Goal: Information Seeking & Learning: Learn about a topic

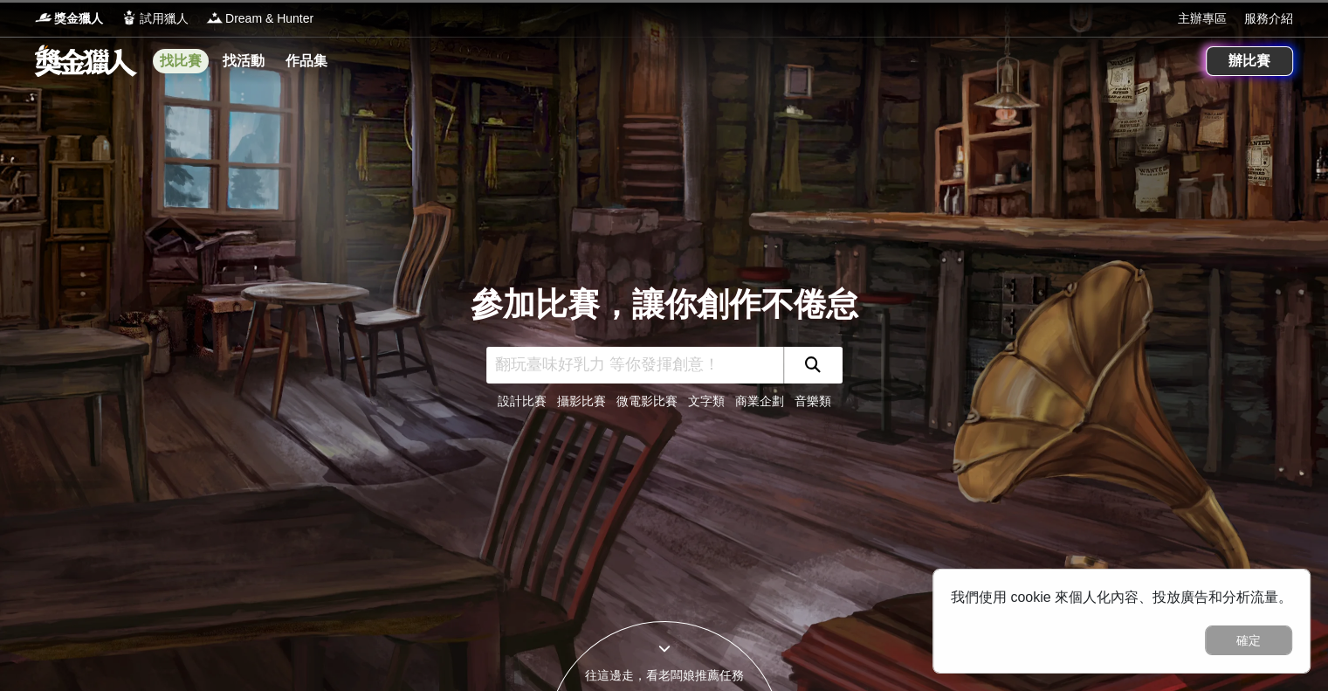
click at [178, 58] on link "找比賽" at bounding box center [181, 61] width 56 height 24
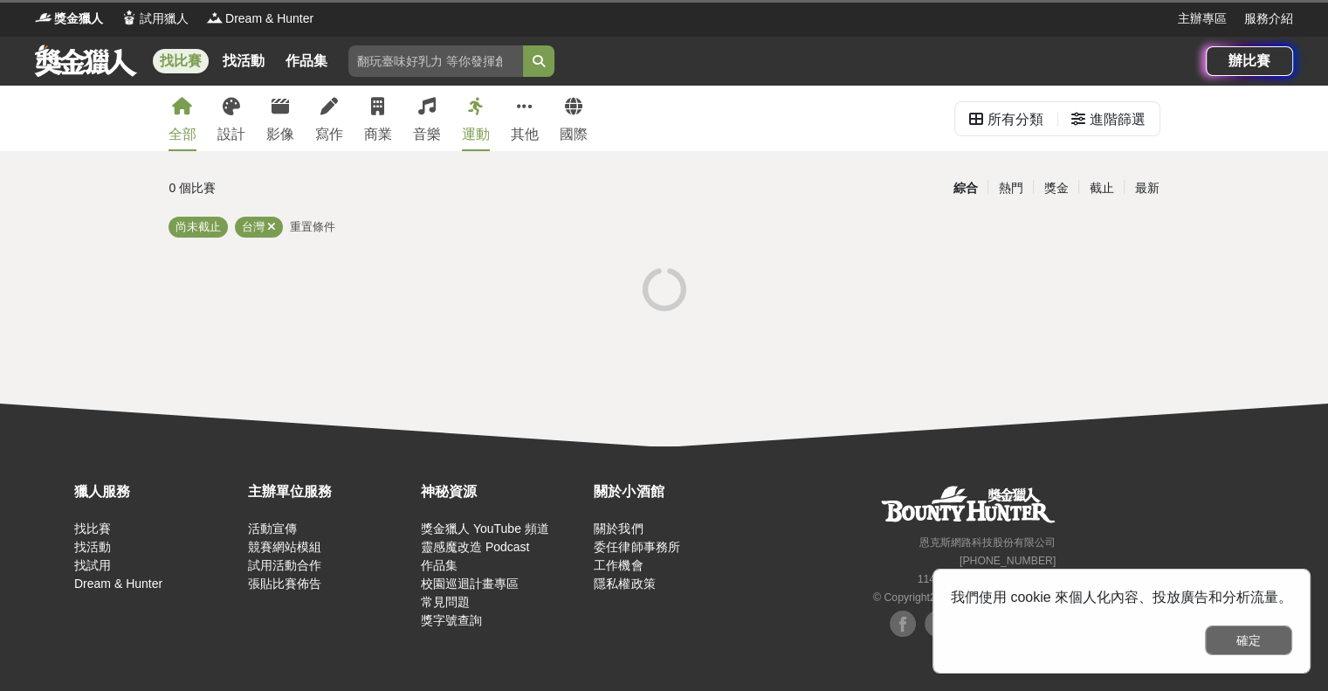
click at [1247, 644] on button "確定" at bounding box center [1248, 640] width 87 height 30
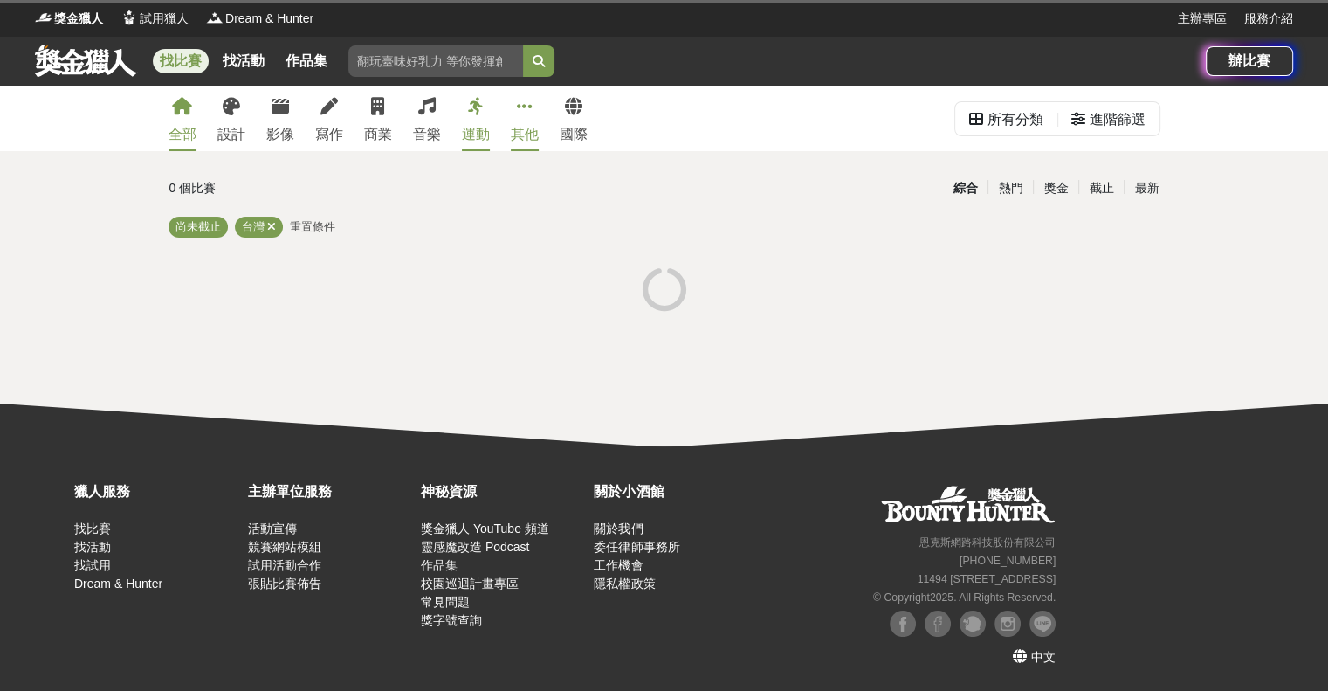
click at [521, 122] on link "其他" at bounding box center [525, 118] width 28 height 65
click at [185, 122] on link "全部" at bounding box center [183, 118] width 28 height 65
click at [472, 119] on link "運動" at bounding box center [476, 118] width 28 height 65
click at [519, 117] on link "其他" at bounding box center [525, 118] width 28 height 65
click at [176, 119] on link "全部" at bounding box center [183, 118] width 28 height 65
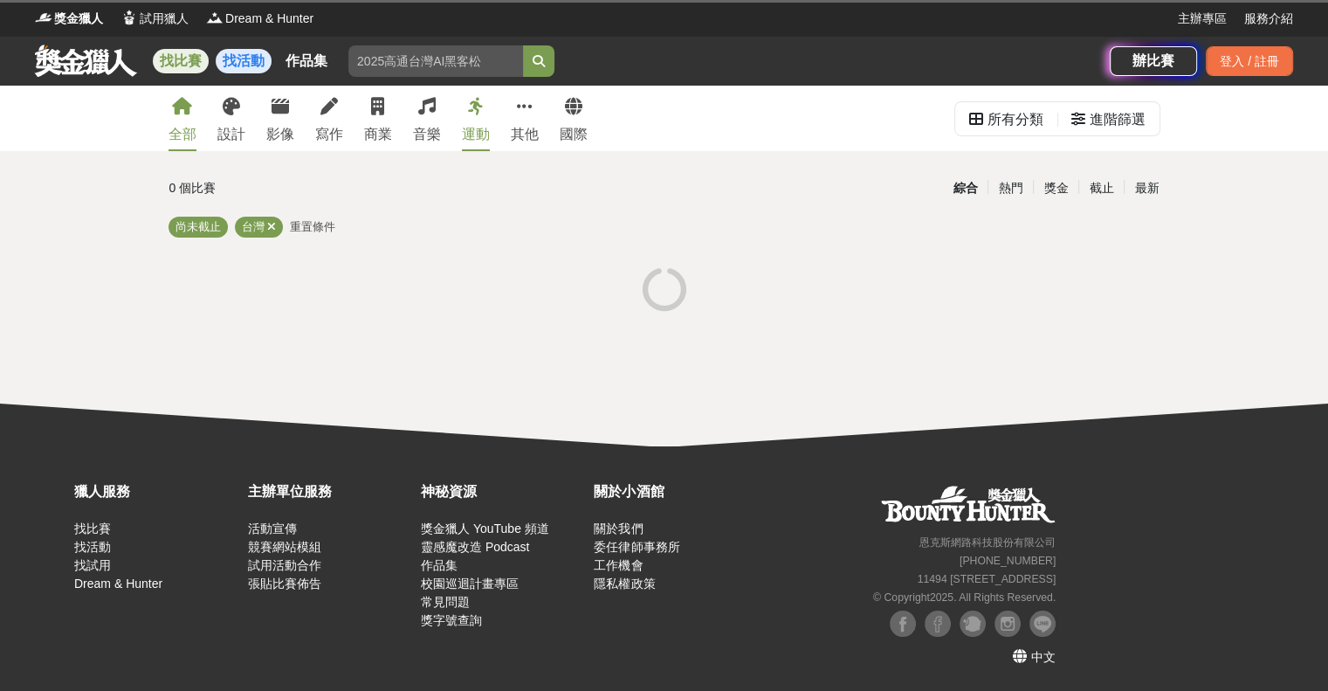
click at [245, 60] on link "找活動" at bounding box center [244, 61] width 56 height 24
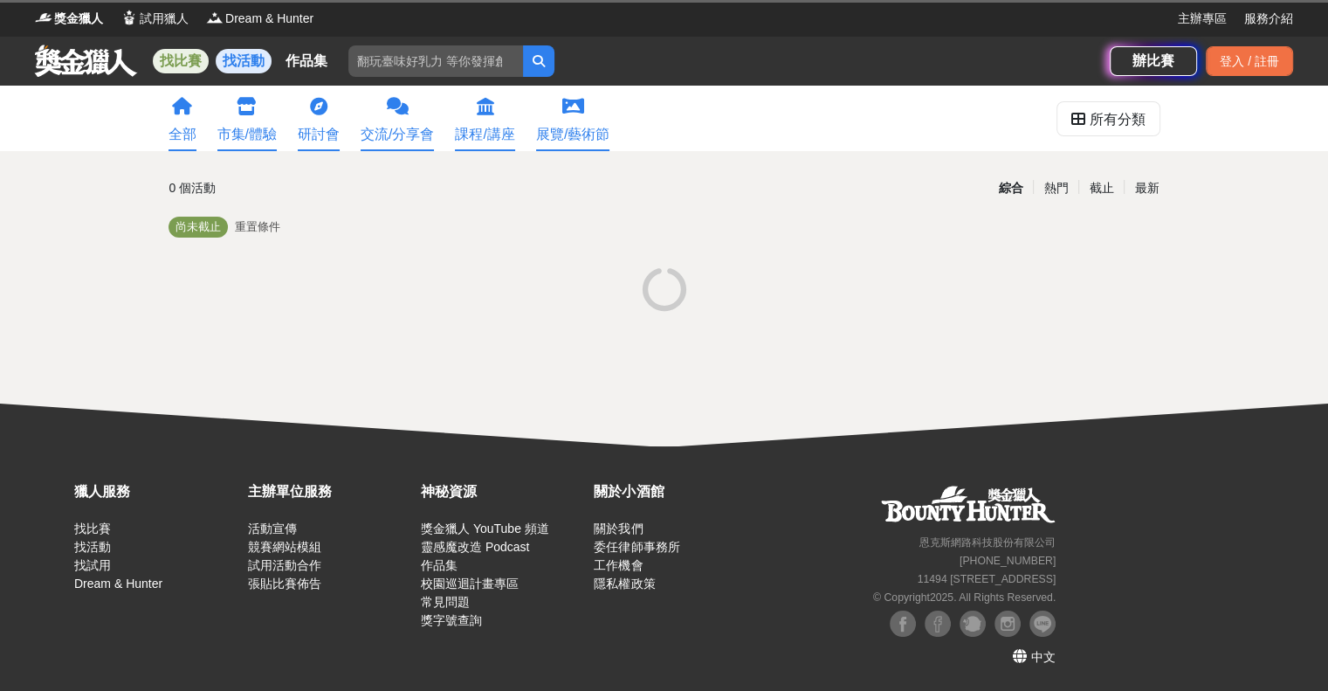
click at [190, 63] on link "找比賽" at bounding box center [181, 61] width 56 height 24
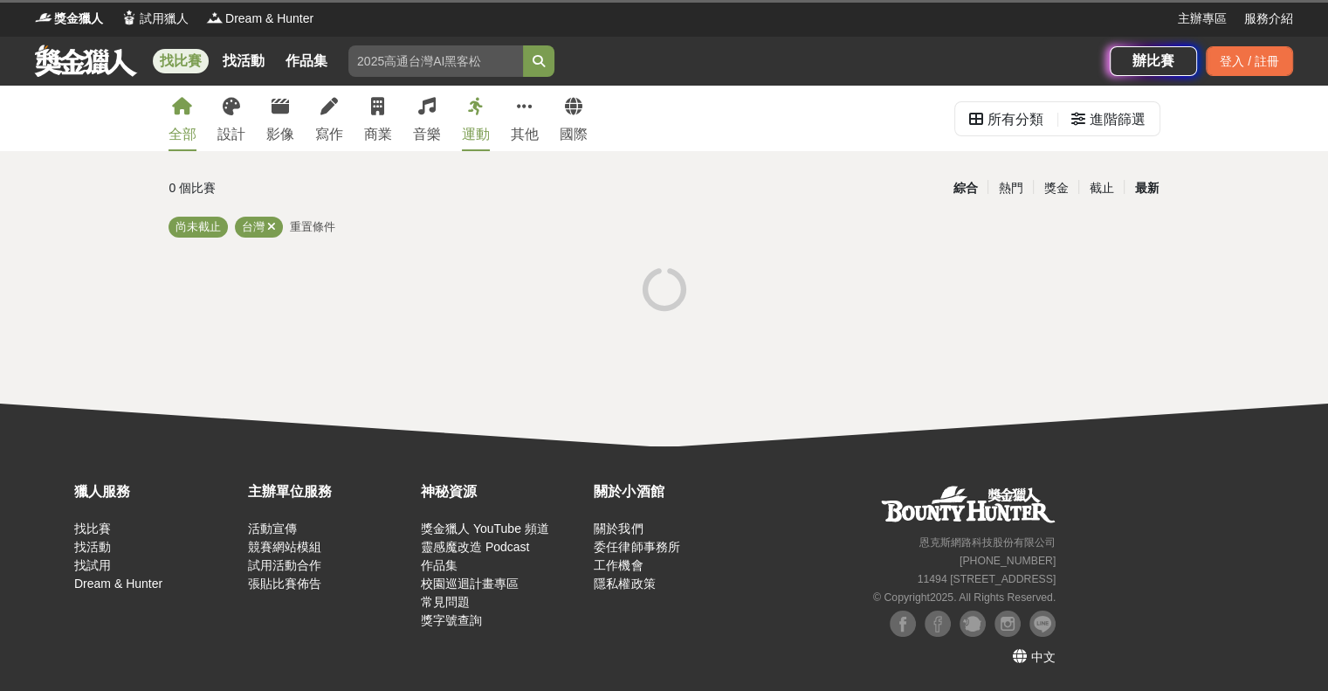
click at [1145, 194] on div "最新" at bounding box center [1146, 188] width 45 height 31
click at [967, 196] on div "綜合" at bounding box center [964, 188] width 45 height 31
click at [49, 67] on link at bounding box center [86, 60] width 106 height 33
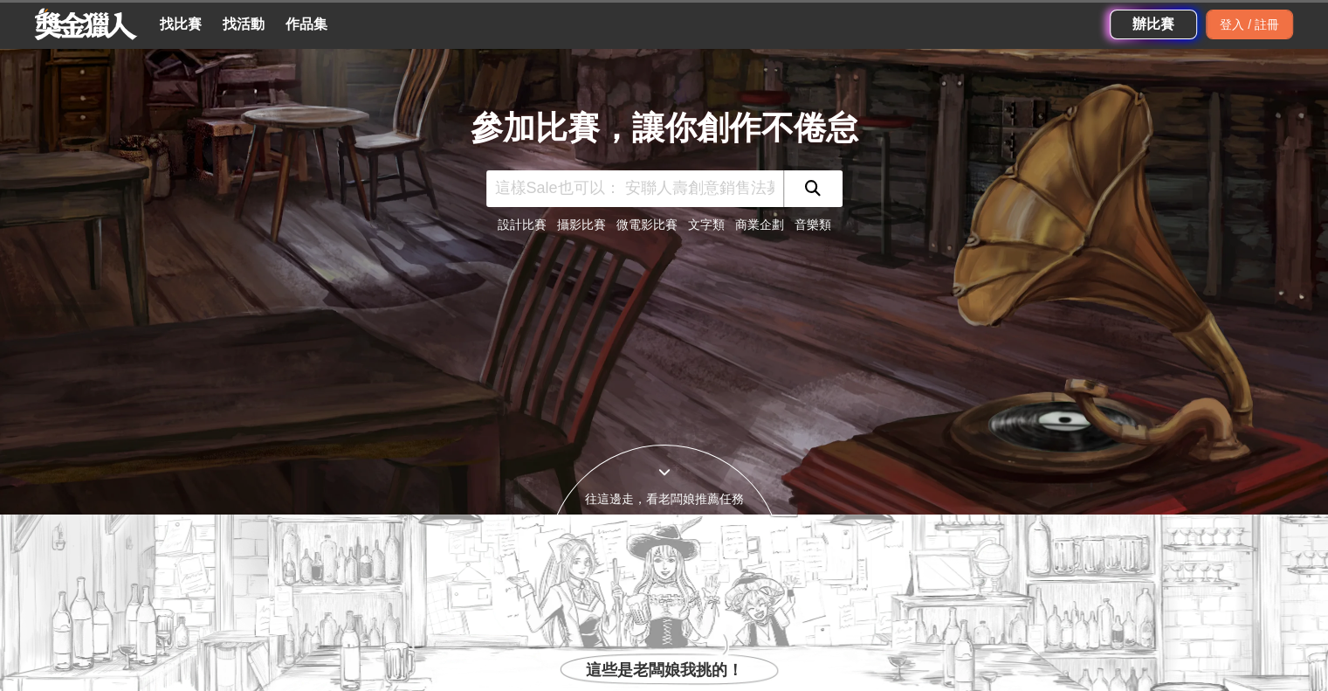
scroll to position [175, 0]
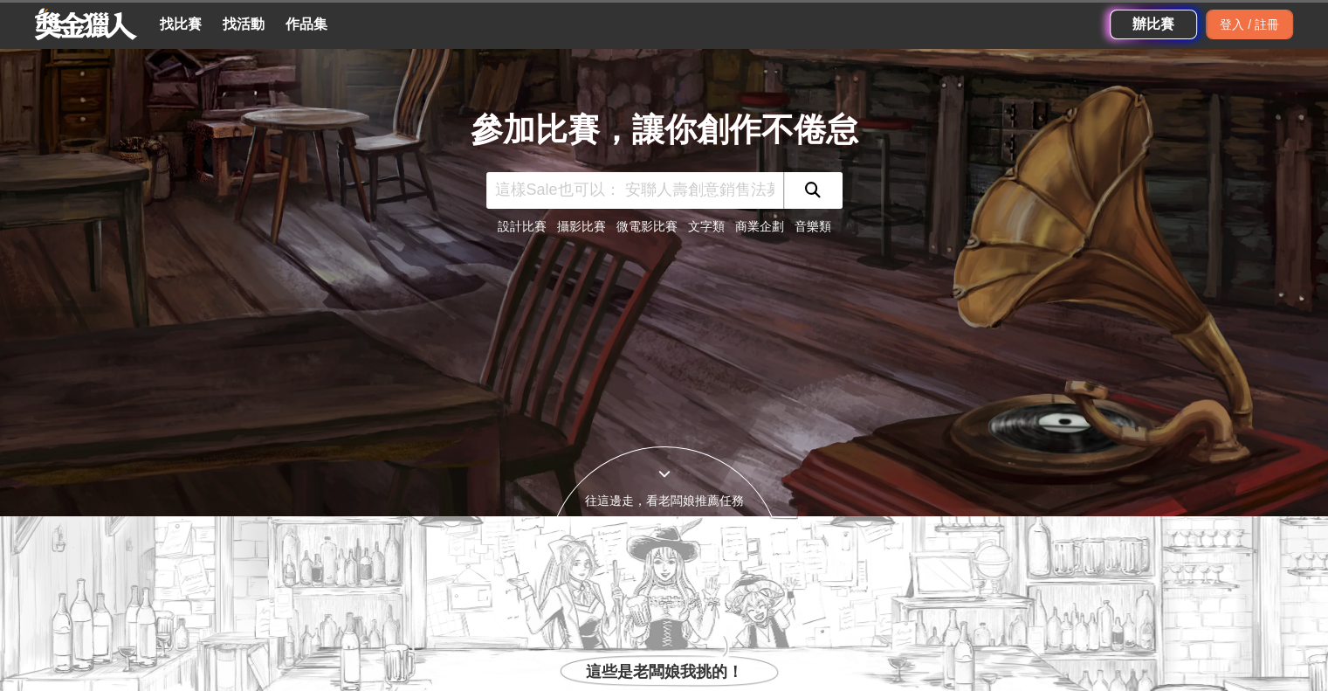
click at [517, 224] on link "設計比賽" at bounding box center [522, 226] width 49 height 14
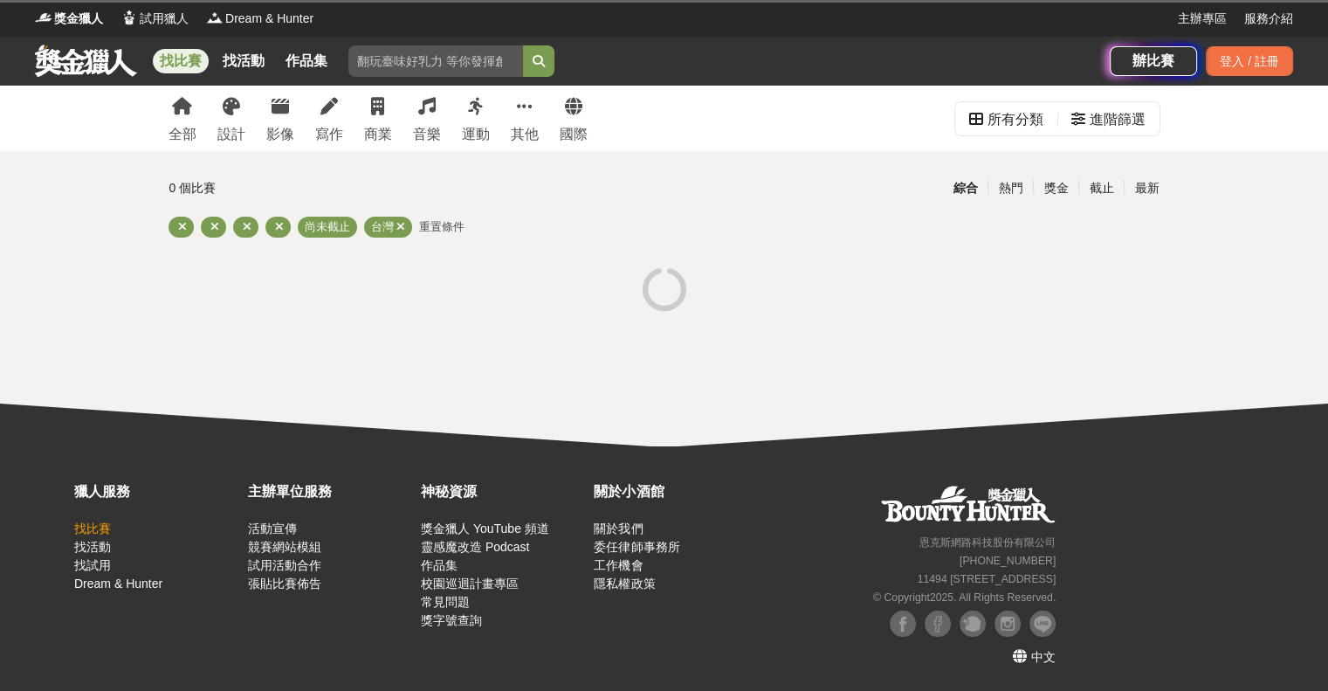
click at [91, 526] on link "找比賽" at bounding box center [92, 528] width 37 height 14
